Goal: Information Seeking & Learning: Learn about a topic

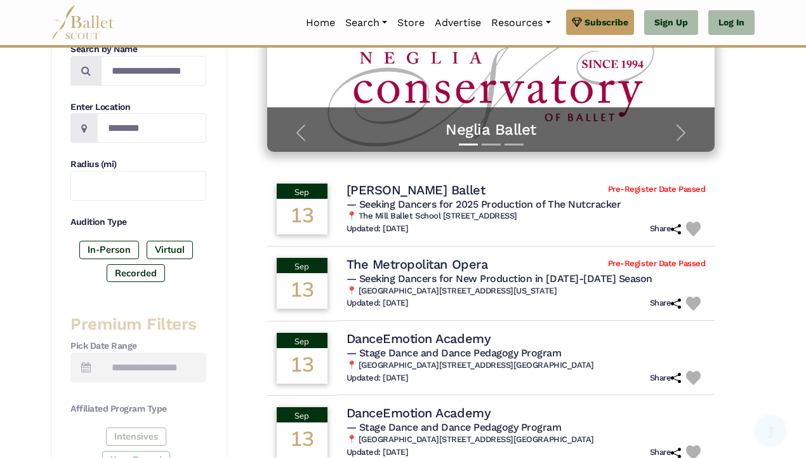
scroll to position [256, 0]
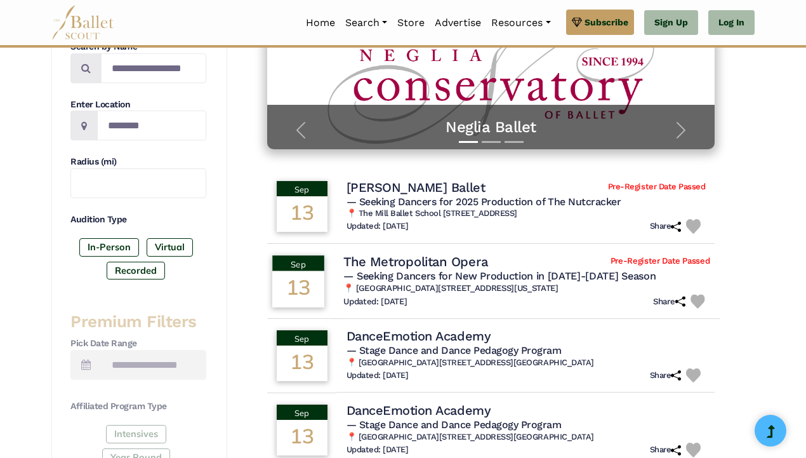
click at [312, 279] on div "13" at bounding box center [298, 288] width 52 height 36
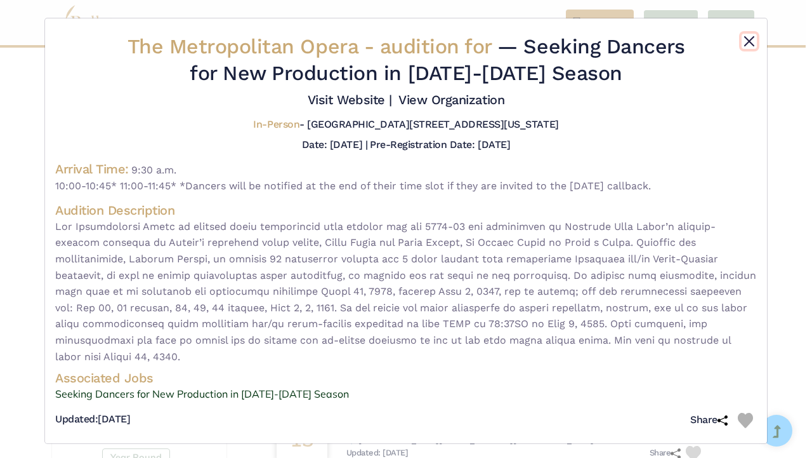
click at [747, 39] on button "Close" at bounding box center [749, 41] width 15 height 15
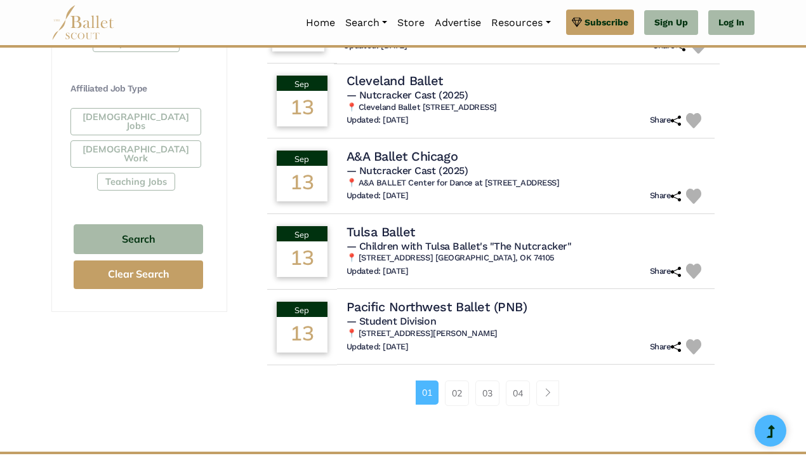
scroll to position [739, 0]
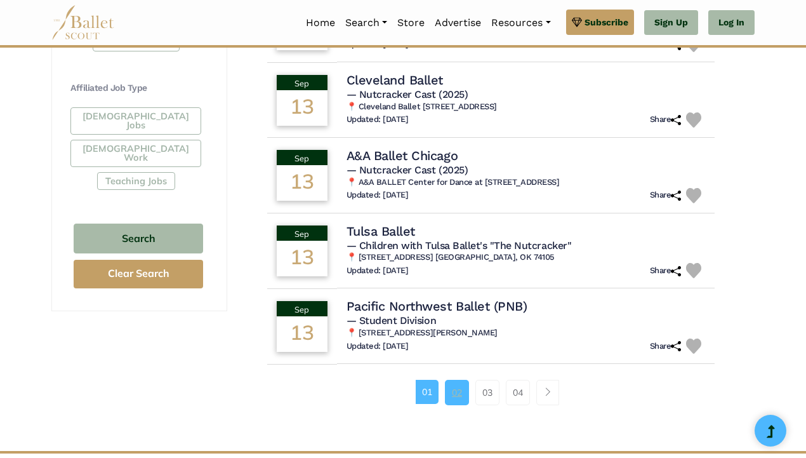
click at [461, 395] on link "02" at bounding box center [457, 391] width 24 height 25
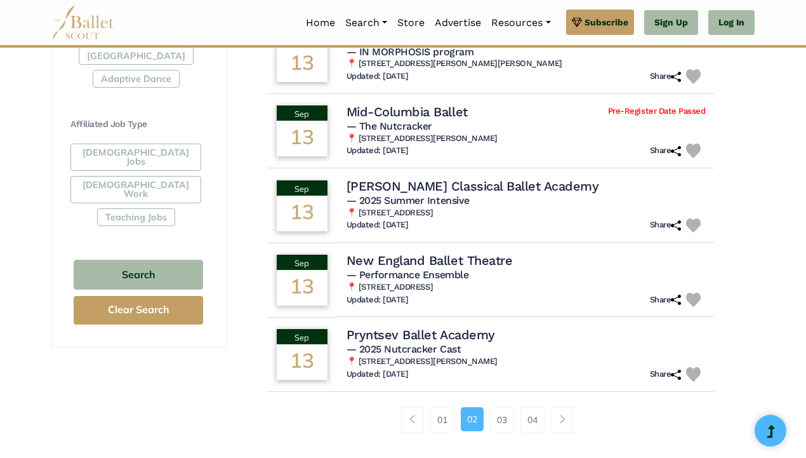
scroll to position [708, 0]
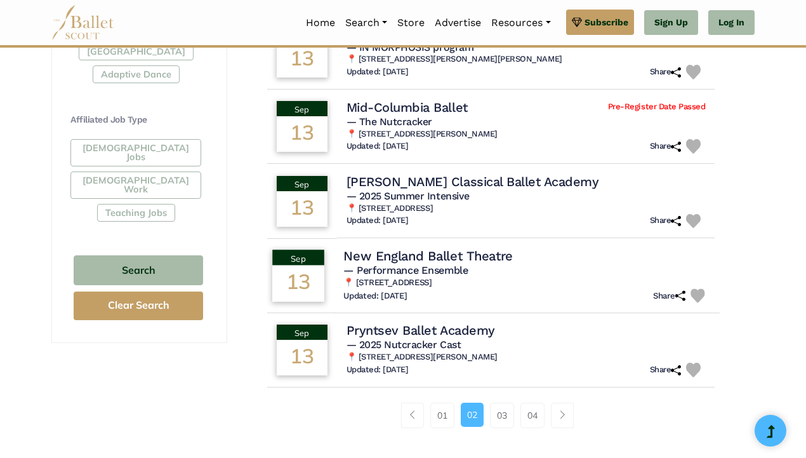
click at [411, 258] on h4 "New England Ballet Theatre" at bounding box center [427, 255] width 169 height 17
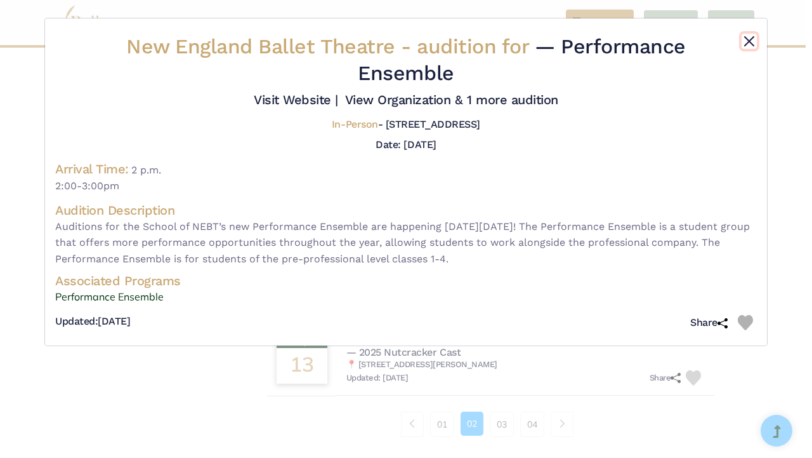
click at [751, 41] on button "Close" at bounding box center [749, 41] width 15 height 15
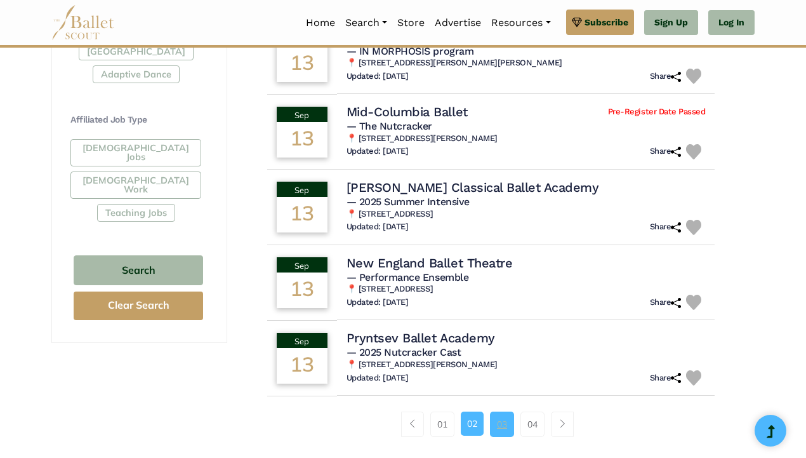
click at [502, 428] on link "03" at bounding box center [502, 423] width 24 height 25
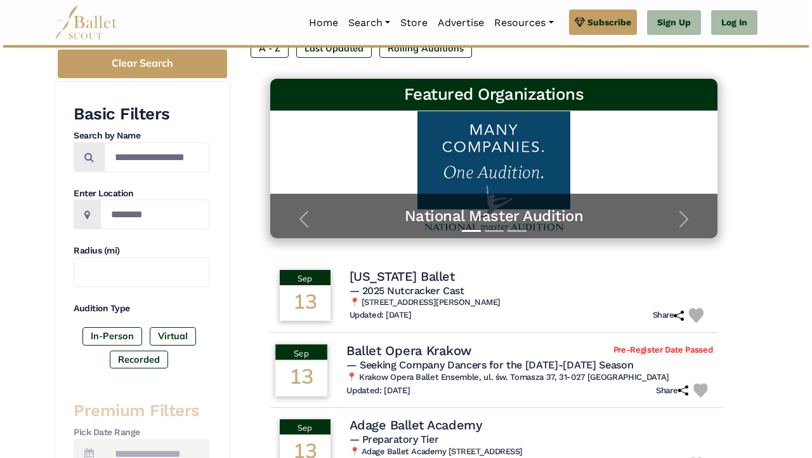
scroll to position [168, 0]
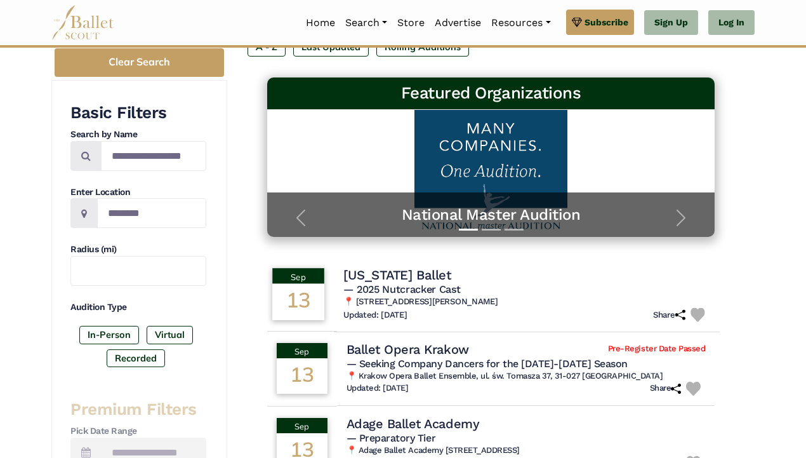
click at [466, 313] on div "Updated: Sept. 10, 2025 Share" at bounding box center [526, 314] width 366 height 15
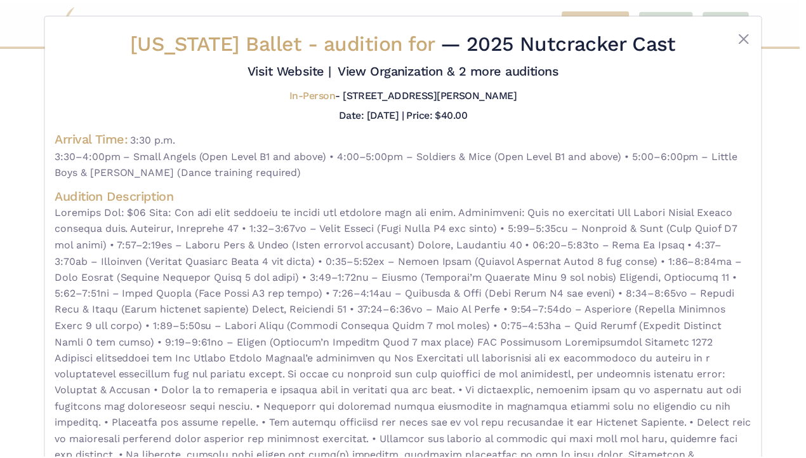
scroll to position [6, 0]
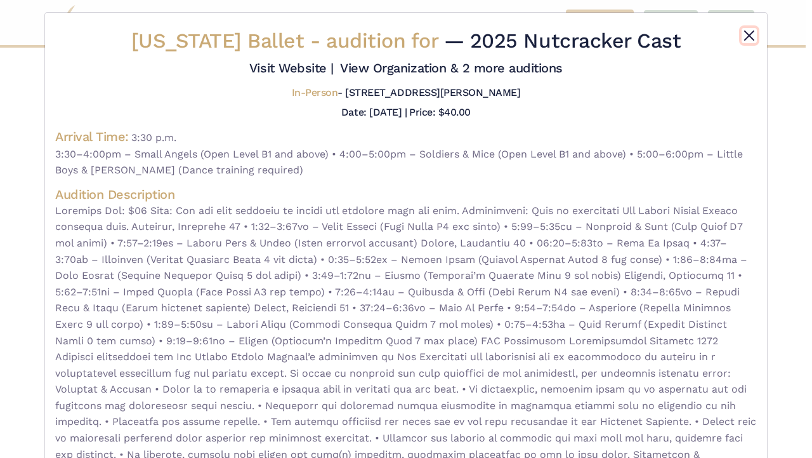
click at [747, 32] on button "Close" at bounding box center [749, 35] width 15 height 15
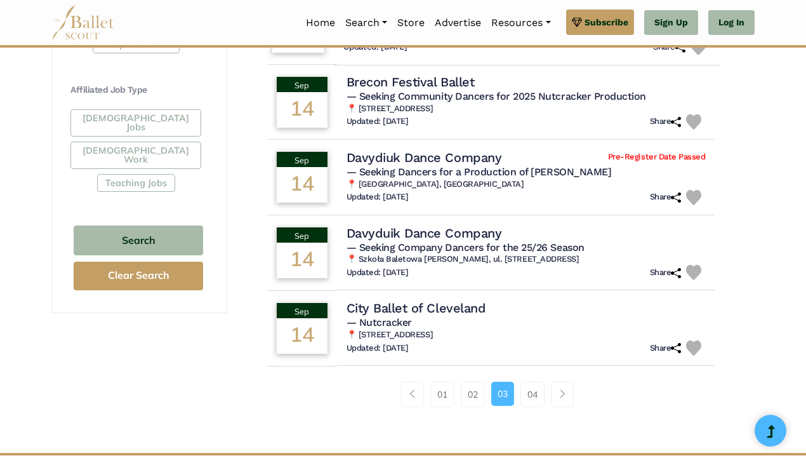
scroll to position [739, 0]
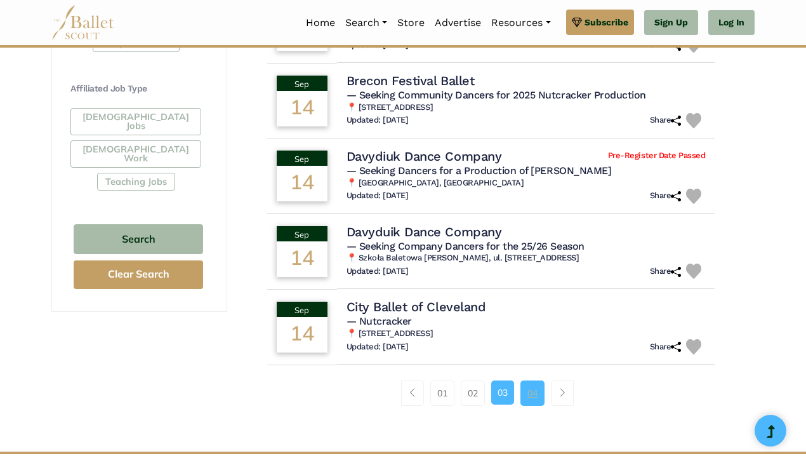
click at [532, 396] on link "04" at bounding box center [532, 392] width 24 height 25
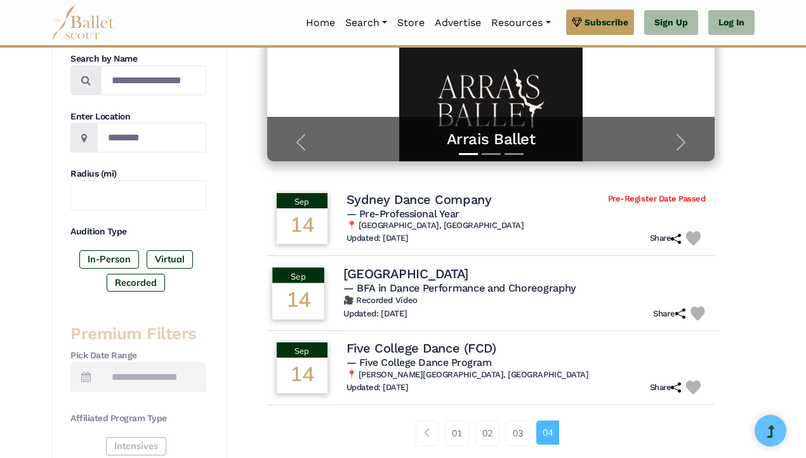
scroll to position [105, 0]
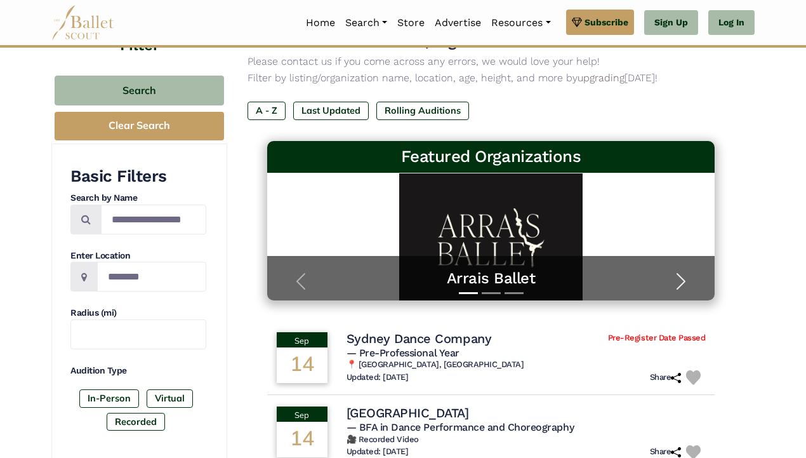
click at [676, 281] on span "button" at bounding box center [681, 281] width 20 height 20
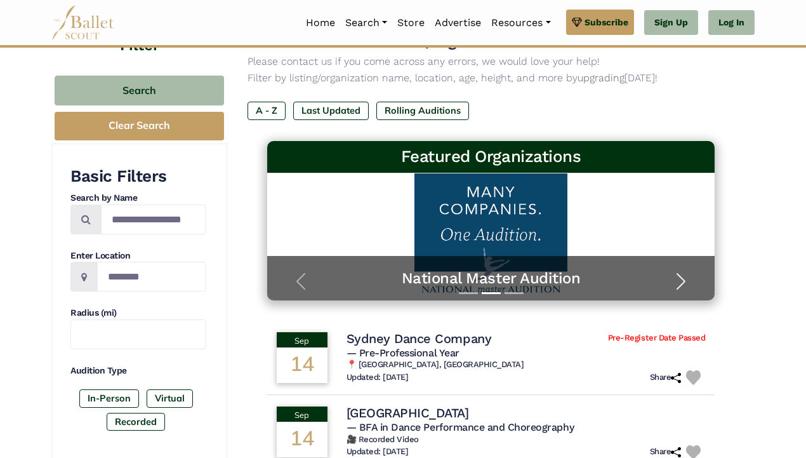
click at [676, 281] on span "button" at bounding box center [681, 281] width 20 height 20
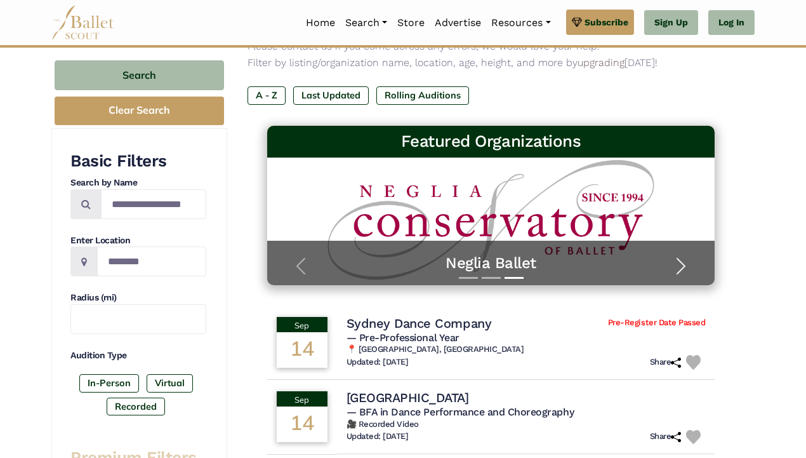
scroll to position [123, 0]
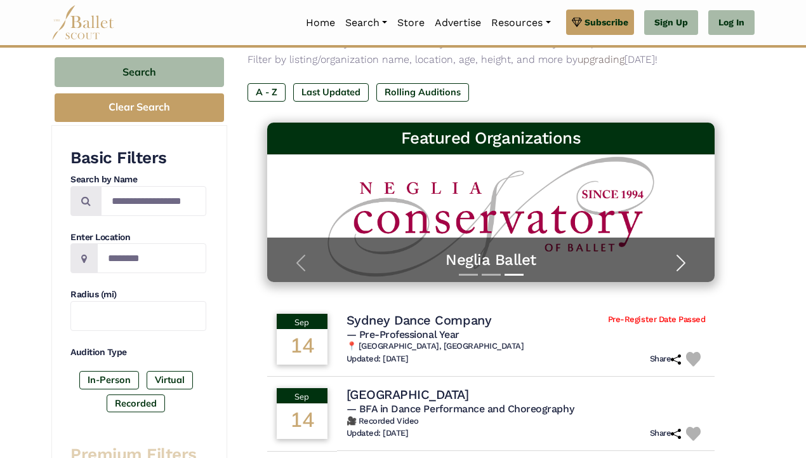
click at [680, 257] on span "button" at bounding box center [681, 263] width 20 height 20
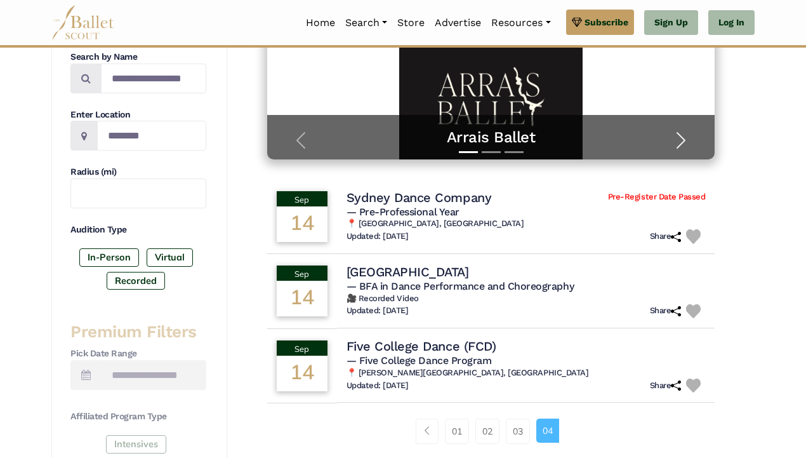
scroll to position [286, 0]
